Goal: Use online tool/utility: Utilize a website feature to perform a specific function

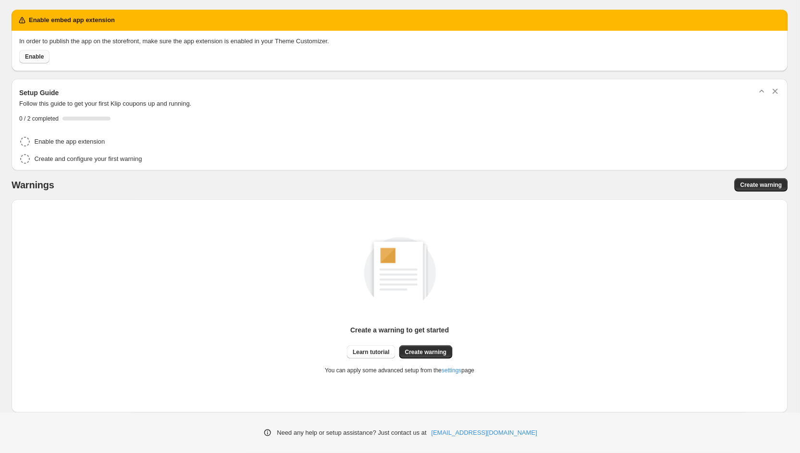
click at [32, 60] on span "Enable" at bounding box center [34, 57] width 19 height 8
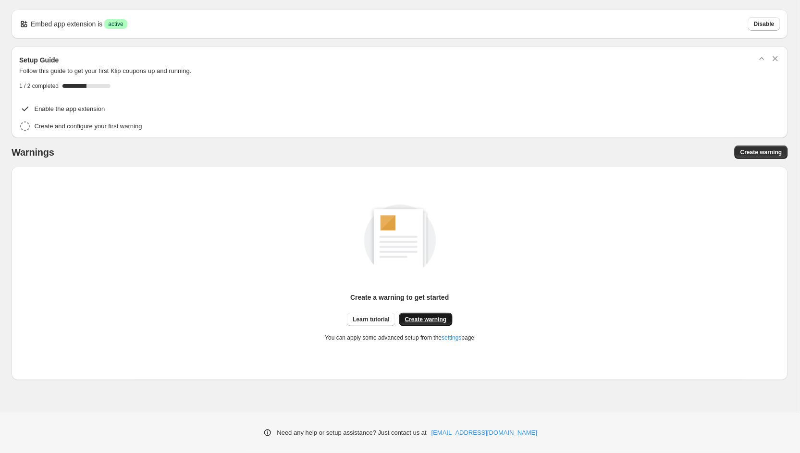
click at [421, 318] on span "Create warning" at bounding box center [426, 320] width 42 height 8
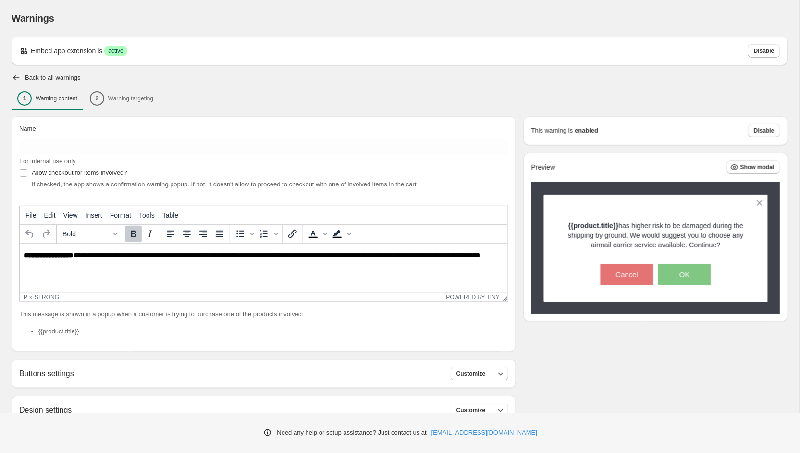
click at [126, 98] on div "1 Warning content 2 Warning targeting" at bounding box center [400, 98] width 776 height 20
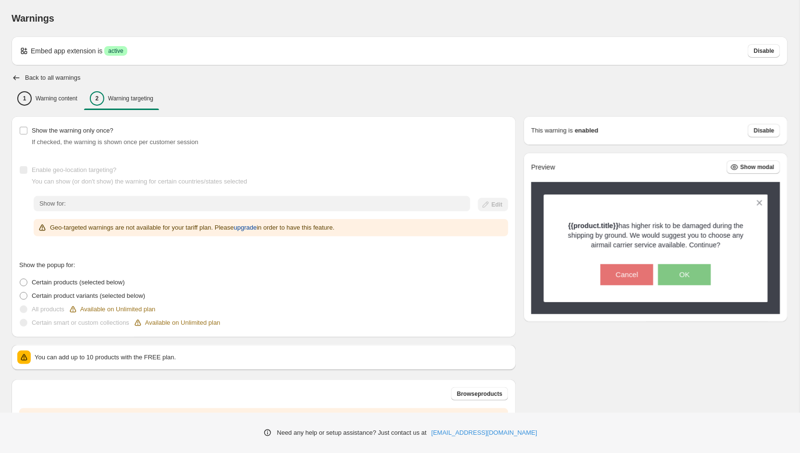
click at [256, 225] on span "upgrade" at bounding box center [245, 228] width 23 height 10
